Goal: Task Accomplishment & Management: Use online tool/utility

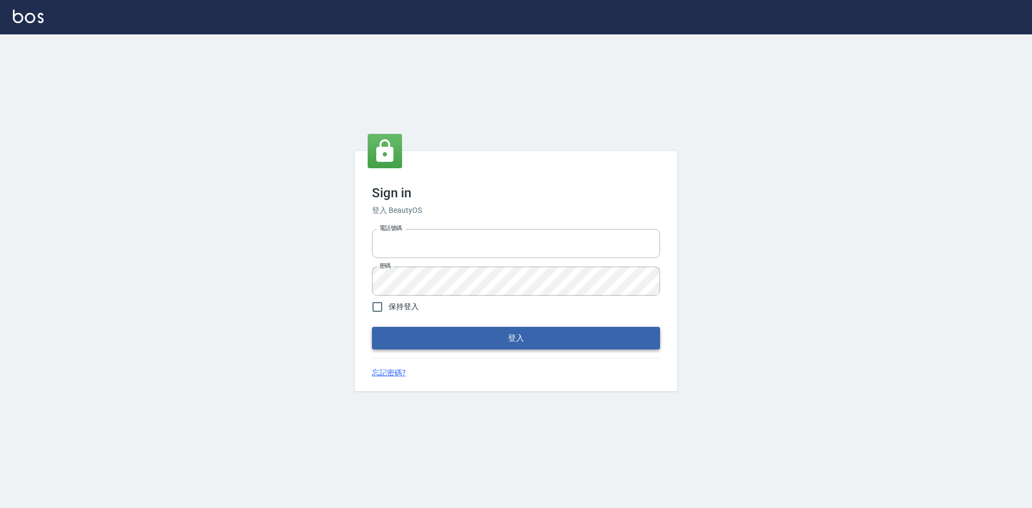
type input "0963852741"
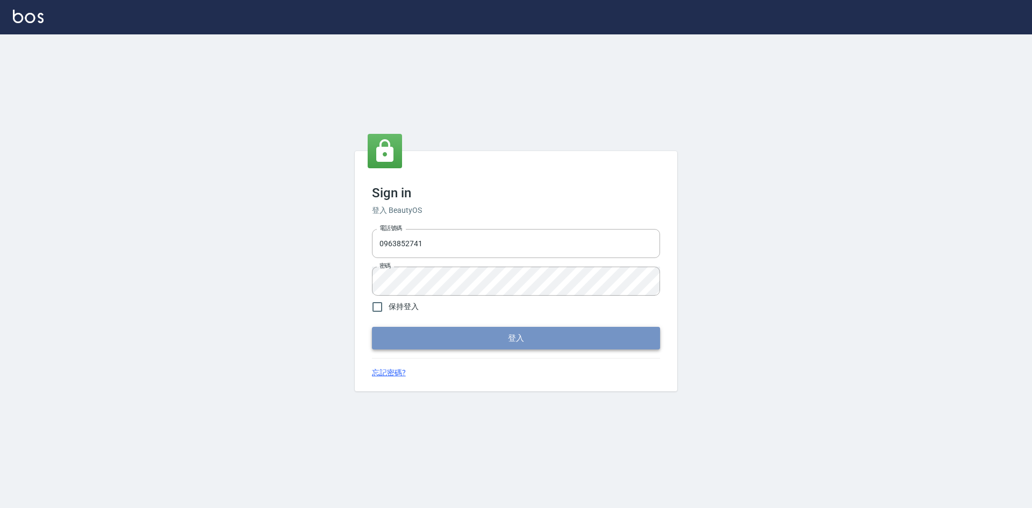
click at [481, 340] on button "登入" at bounding box center [516, 338] width 288 height 23
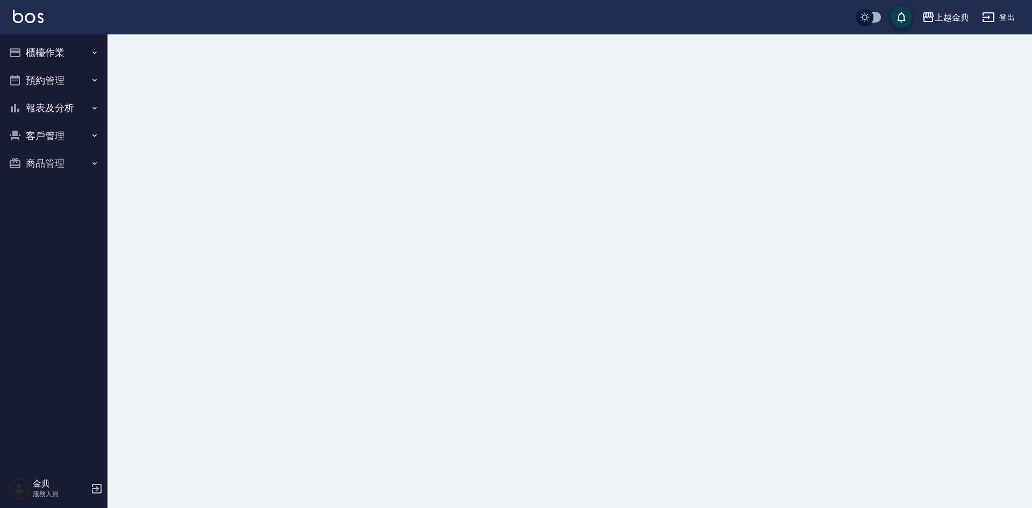
click at [88, 45] on button "櫃檯作業" at bounding box center [53, 53] width 99 height 28
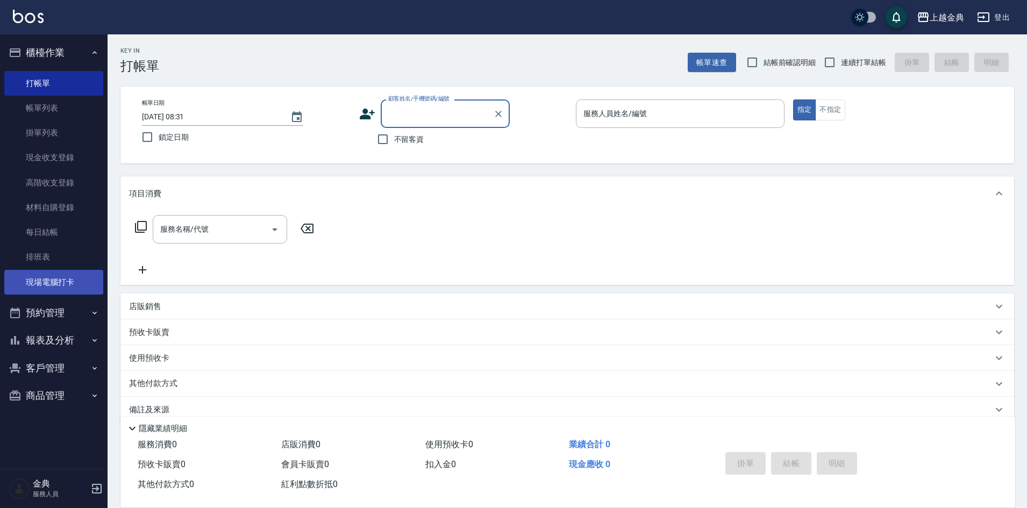
click at [61, 283] on link "現場電腦打卡" at bounding box center [53, 282] width 99 height 25
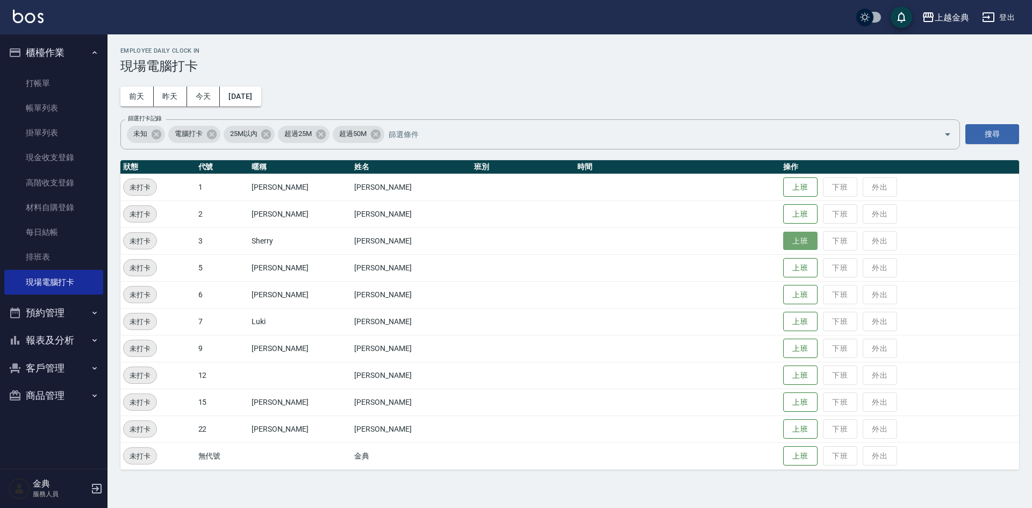
click at [791, 240] on button "上班" at bounding box center [800, 241] width 34 height 19
